Goal: Task Accomplishment & Management: Manage account settings

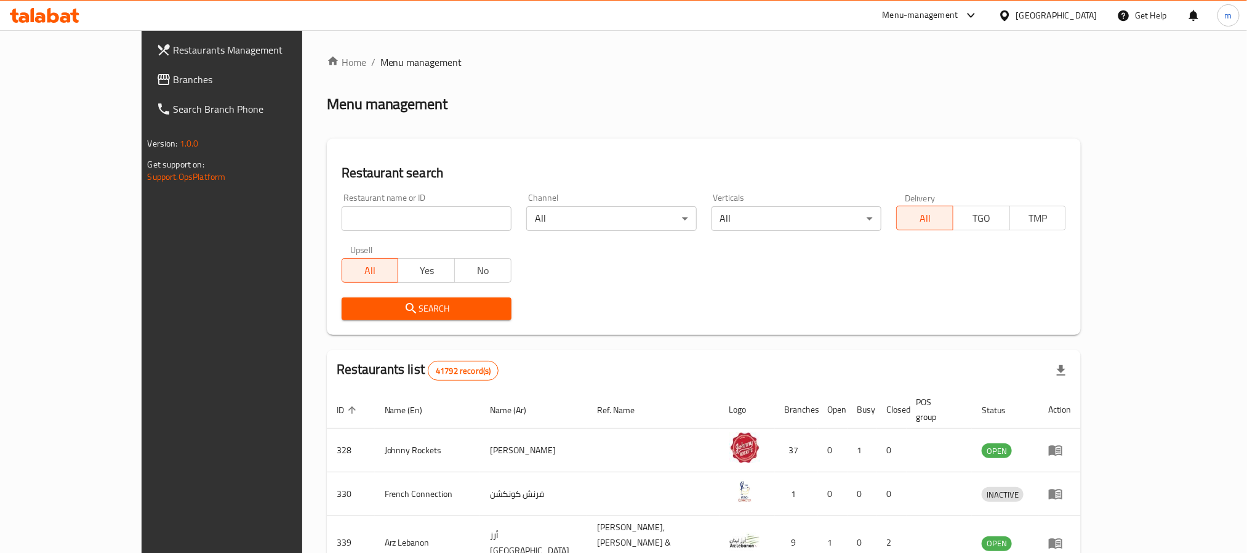
click at [174, 78] on span "Branches" at bounding box center [257, 79] width 166 height 15
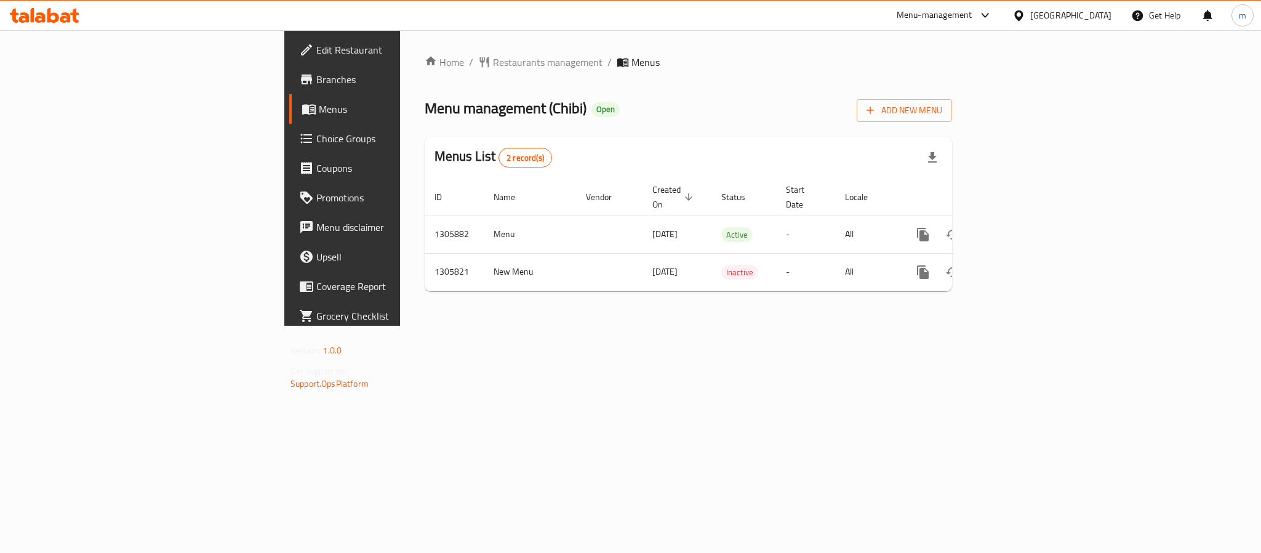
click at [316, 50] on span "Edit Restaurant" at bounding box center [400, 49] width 169 height 15
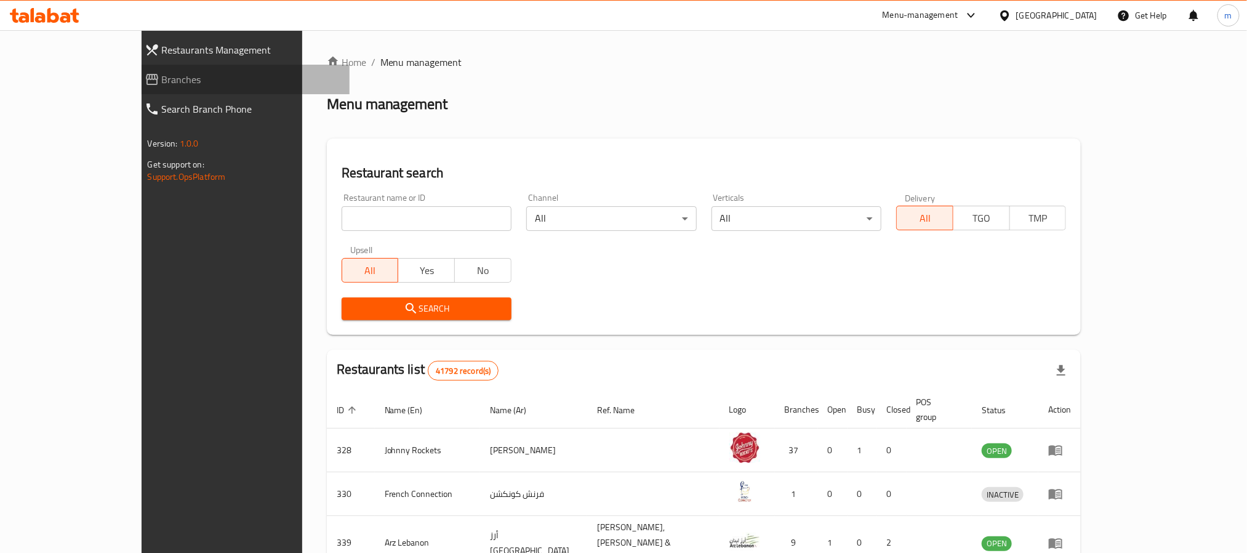
click at [162, 78] on span "Branches" at bounding box center [251, 79] width 178 height 15
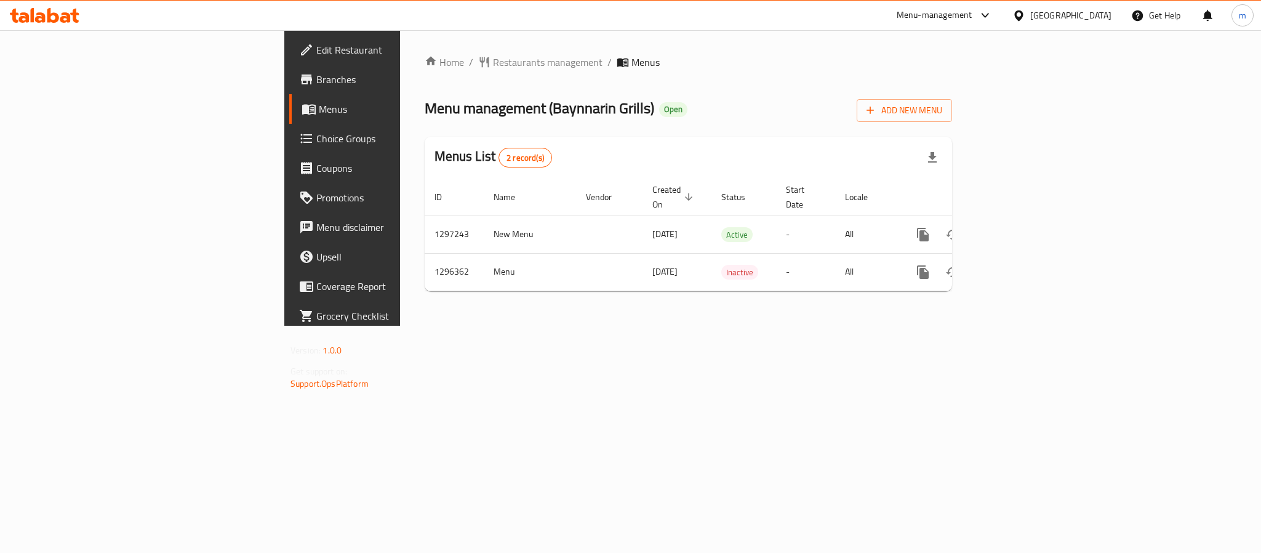
click at [74, 23] on div at bounding box center [45, 15] width 70 height 15
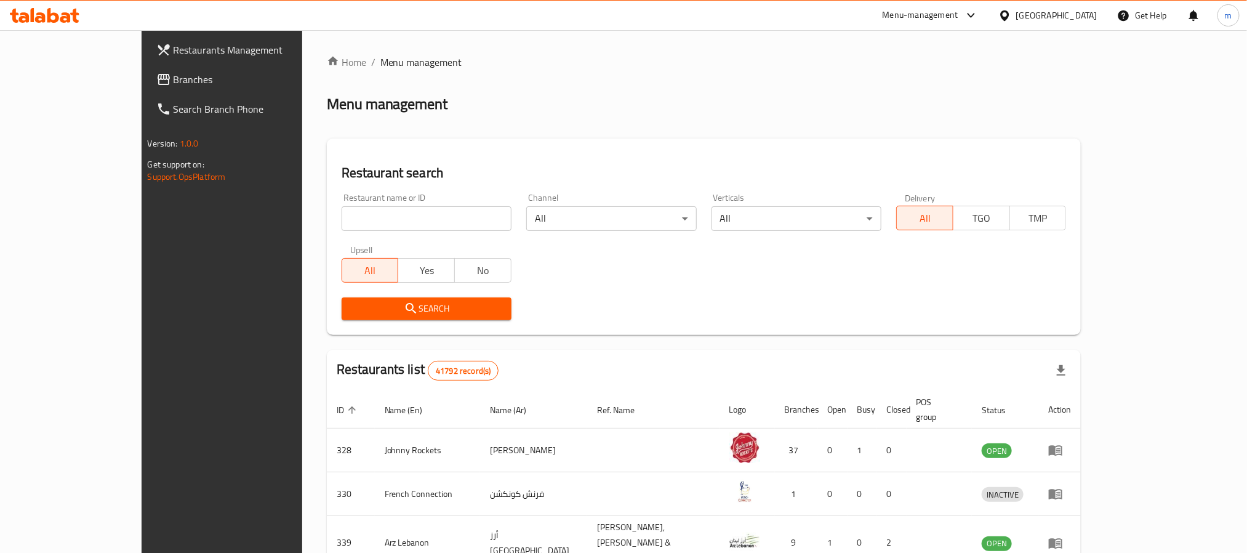
click at [174, 81] on span "Branches" at bounding box center [257, 79] width 166 height 15
